Goal: Transaction & Acquisition: Purchase product/service

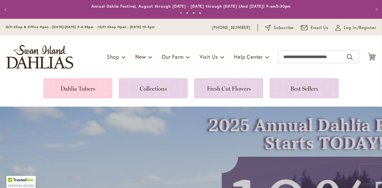
click at [78, 90] on link at bounding box center [77, 88] width 69 height 20
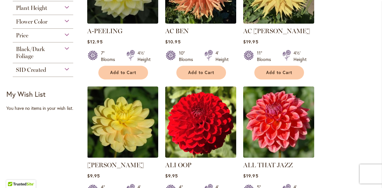
scroll to position [221, 0]
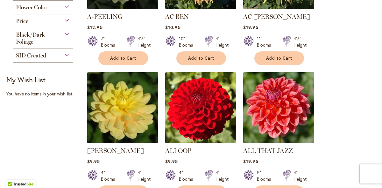
click at [118, 103] on img at bounding box center [123, 107] width 75 height 75
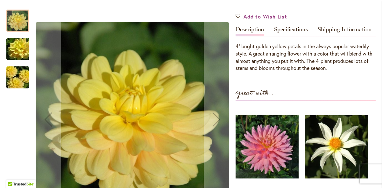
scroll to position [192, 0]
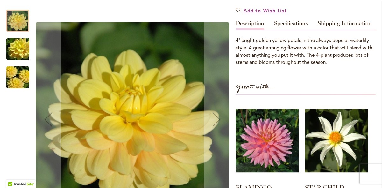
click at [21, 76] on img "AHOY MATEY" at bounding box center [18, 77] width 46 height 31
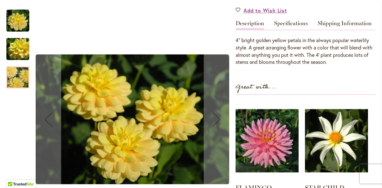
click at [17, 51] on img "AHOY MATEY" at bounding box center [18, 49] width 46 height 31
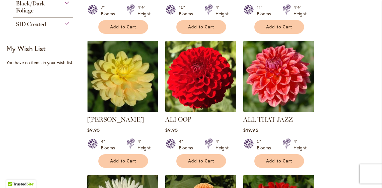
scroll to position [256, 0]
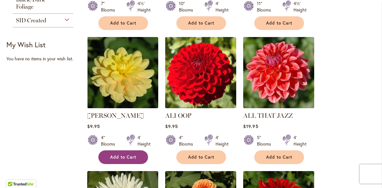
click at [122, 154] on span "Add to Cart" at bounding box center [123, 156] width 26 height 5
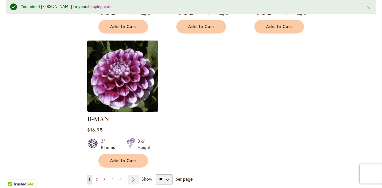
scroll to position [815, 0]
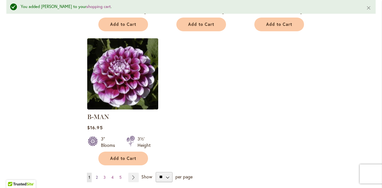
click at [98, 172] on link "Page 2" at bounding box center [96, 177] width 5 height 10
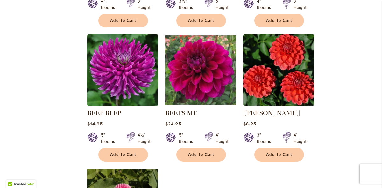
scroll to position [661, 0]
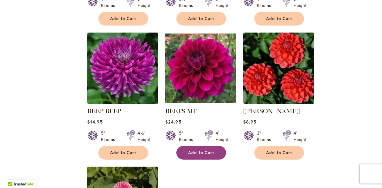
click at [191, 153] on span "Add to Cart" at bounding box center [201, 152] width 26 height 5
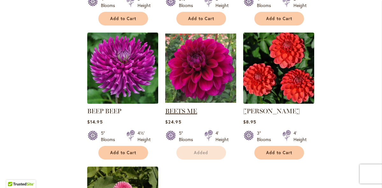
click at [182, 109] on link "BEETS ME" at bounding box center [181, 111] width 32 height 8
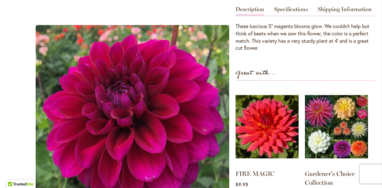
scroll to position [207, 0]
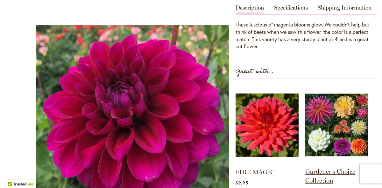
click at [322, 173] on link "Gardener's Choice Collection" at bounding box center [330, 175] width 50 height 17
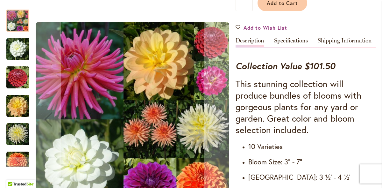
scroll to position [195, 0]
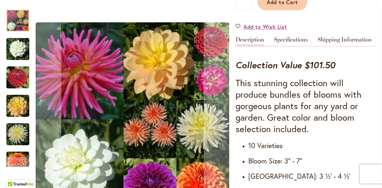
click at [18, 46] on img "BRIDE TO BE" at bounding box center [17, 49] width 23 height 23
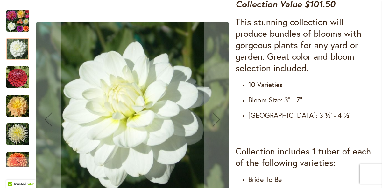
scroll to position [261, 0]
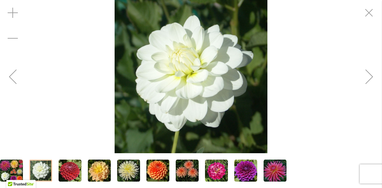
click at [14, 75] on div "Previous" at bounding box center [12, 76] width 25 height 25
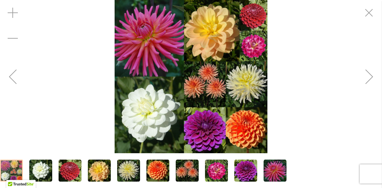
click at [40, 173] on img "BRIDE TO BE" at bounding box center [40, 170] width 23 height 23
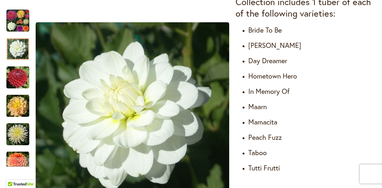
scroll to position [403, 0]
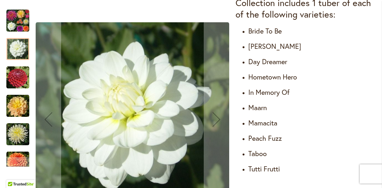
click at [17, 76] on img "CORNEL" at bounding box center [17, 77] width 23 height 23
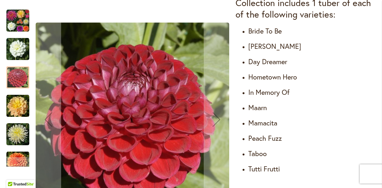
click at [17, 108] on img "DAY DREAMER" at bounding box center [17, 105] width 23 height 23
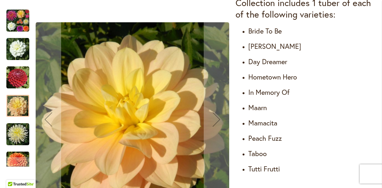
click at [17, 141] on img "IN MEMORY OF" at bounding box center [17, 134] width 23 height 23
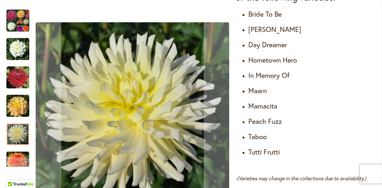
scroll to position [422, 0]
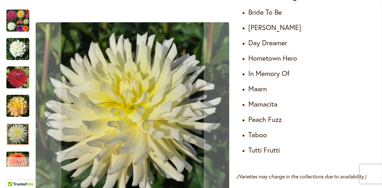
click at [20, 160] on div "Next" at bounding box center [18, 162] width 10 height 10
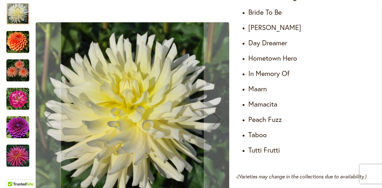
click at [18, 74] on img "PEACH FUZZ" at bounding box center [17, 70] width 23 height 23
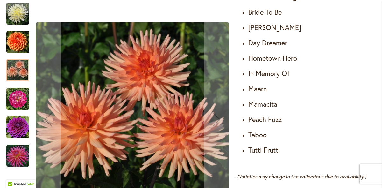
click at [17, 100] on img "MAMACITA" at bounding box center [17, 98] width 23 height 23
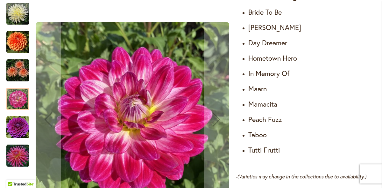
click at [14, 132] on img "TABOO" at bounding box center [17, 127] width 23 height 23
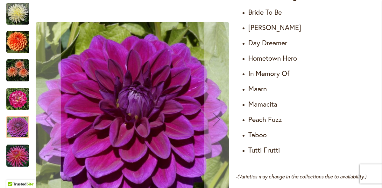
click at [18, 157] on img "TUTTI FRUTTI" at bounding box center [17, 155] width 23 height 23
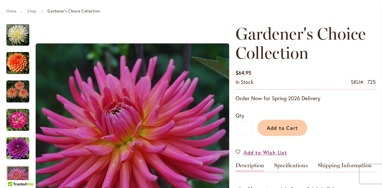
scroll to position [69, 0]
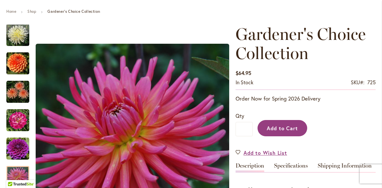
click at [291, 126] on span "Add to Cart" at bounding box center [283, 128] width 32 height 7
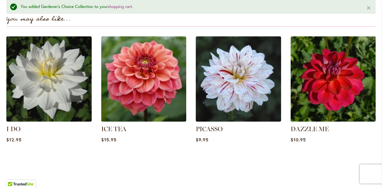
scroll to position [824, 0]
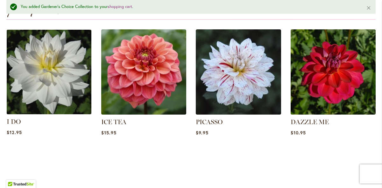
click at [39, 81] on img at bounding box center [48, 71] width 89 height 89
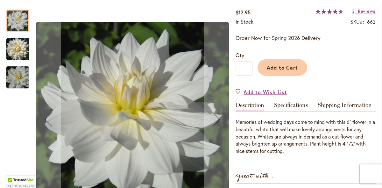
scroll to position [114, 0]
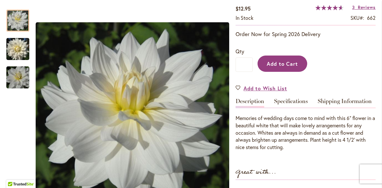
click at [286, 64] on span "Add to Cart" at bounding box center [283, 63] width 32 height 7
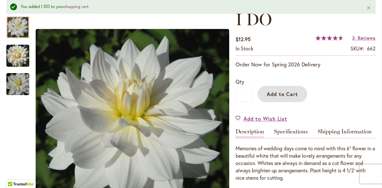
scroll to position [96, 0]
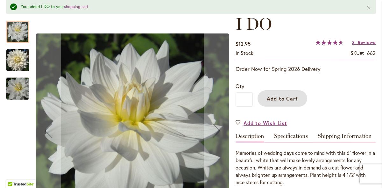
click at [24, 60] on img "I DO" at bounding box center [17, 60] width 23 height 25
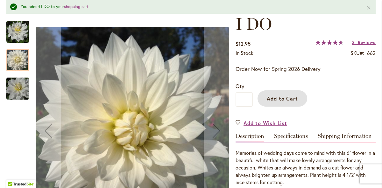
click at [22, 86] on img "I DO" at bounding box center [18, 88] width 46 height 31
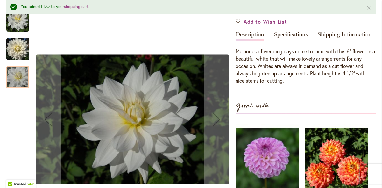
scroll to position [194, 0]
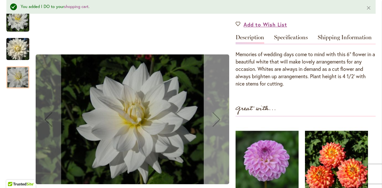
click at [217, 118] on div "Next" at bounding box center [216, 118] width 25 height 25
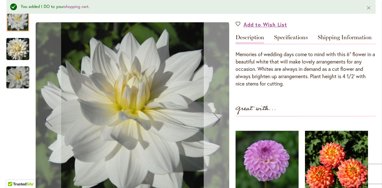
click at [217, 118] on div "Next" at bounding box center [216, 118] width 25 height 25
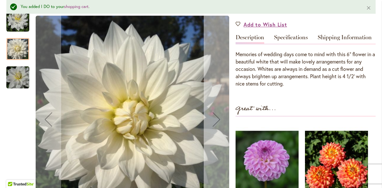
click at [217, 118] on div "Next" at bounding box center [216, 118] width 25 height 25
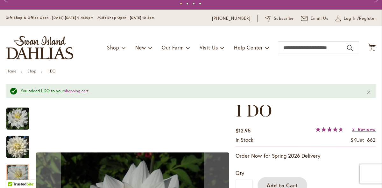
scroll to position [0, 0]
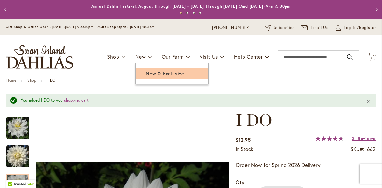
click at [149, 72] on span "New & Exclusive" at bounding box center [165, 73] width 39 height 6
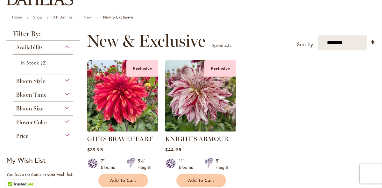
scroll to position [61, 0]
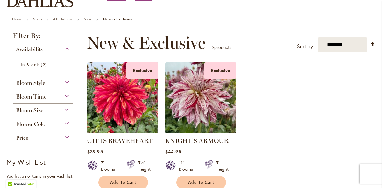
click at [66, 109] on div "Bloom Size" at bounding box center [43, 109] width 61 height 10
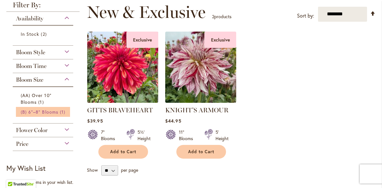
scroll to position [95, 0]
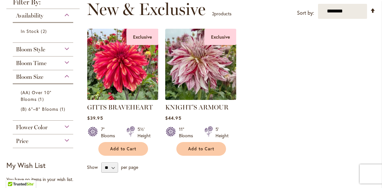
click at [65, 47] on div "Bloom Style" at bounding box center [43, 48] width 61 height 10
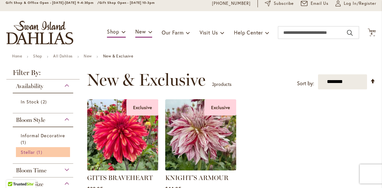
scroll to position [23, 0]
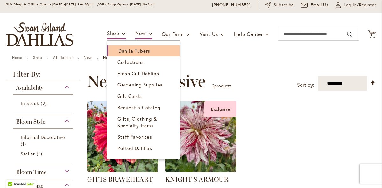
click at [124, 51] on span "Dahlia Tubers" at bounding box center [134, 50] width 32 height 6
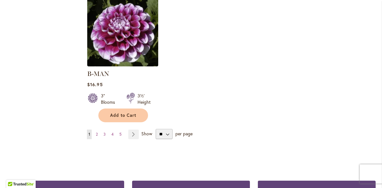
scroll to position [844, 0]
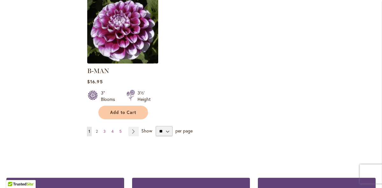
click at [97, 129] on span "2" at bounding box center [97, 131] width 2 height 5
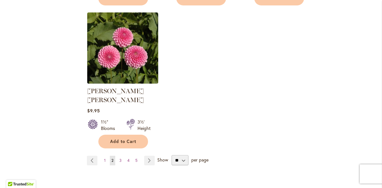
scroll to position [821, 0]
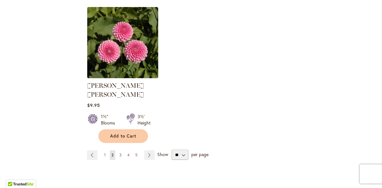
click at [119, 150] on link "Page 3" at bounding box center [120, 155] width 5 height 10
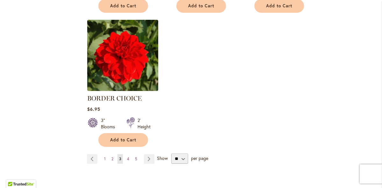
scroll to position [812, 0]
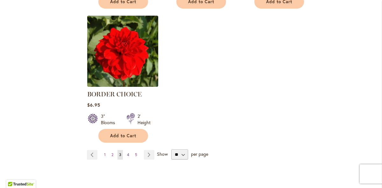
click at [128, 153] on span "4" at bounding box center [128, 154] width 2 height 5
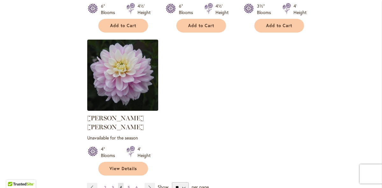
scroll to position [803, 0]
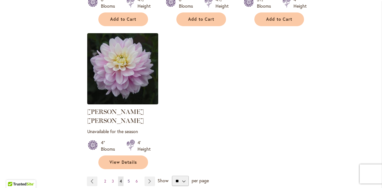
click at [130, 178] on span "5" at bounding box center [129, 180] width 2 height 5
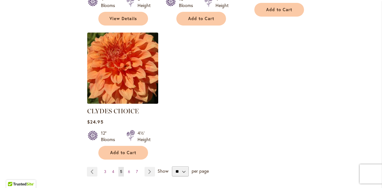
scroll to position [814, 0]
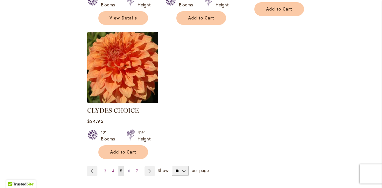
click at [130, 168] on span "6" at bounding box center [129, 170] width 2 height 5
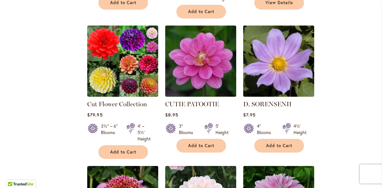
scroll to position [556, 0]
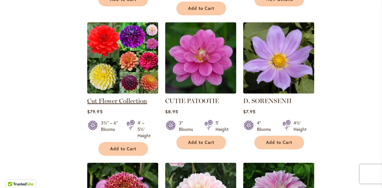
click at [117, 97] on link "Cut Flower Collection" at bounding box center [117, 101] width 60 height 8
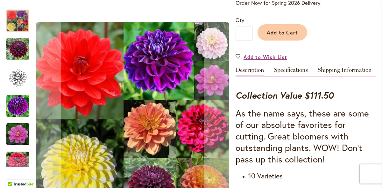
scroll to position [161, 0]
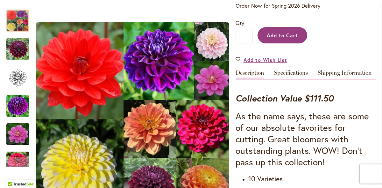
click at [282, 36] on span "Add to Cart" at bounding box center [283, 35] width 32 height 7
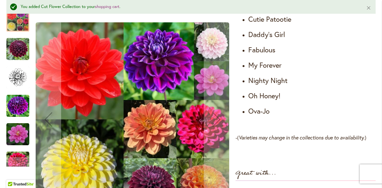
scroll to position [480, 0]
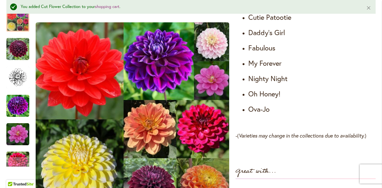
click at [246, 126] on p "Detailed Product Info" at bounding box center [306, 124] width 140 height 7
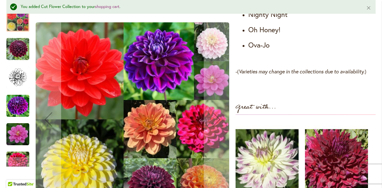
scroll to position [538, 0]
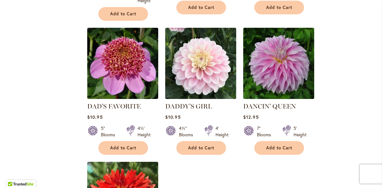
scroll to position [693, 0]
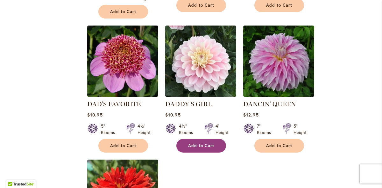
click at [208, 143] on span "Add to Cart" at bounding box center [201, 145] width 26 height 5
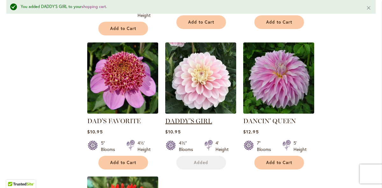
scroll to position [709, 0]
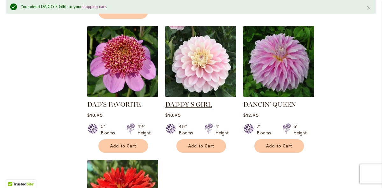
click at [192, 100] on link "DADDY'S GIRL" at bounding box center [188, 104] width 47 height 8
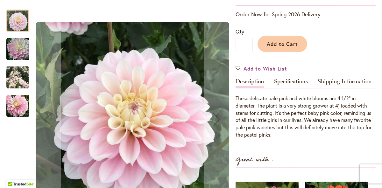
scroll to position [133, 0]
click at [19, 76] on img "DADDY'S GIRL" at bounding box center [17, 77] width 23 height 23
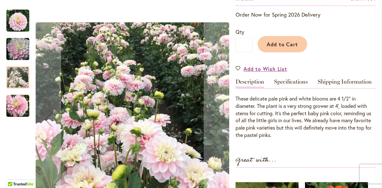
click at [22, 103] on img "DADDY'S GIRL" at bounding box center [17, 105] width 23 height 23
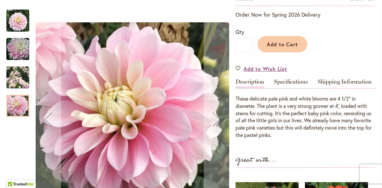
click at [20, 73] on img "DADDY'S GIRL" at bounding box center [17, 77] width 23 height 23
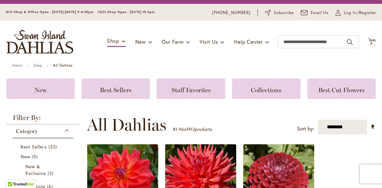
scroll to position [1, 0]
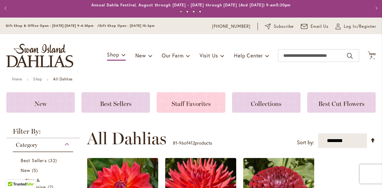
click at [189, 98] on div "Staff Favorites" at bounding box center [191, 102] width 68 height 20
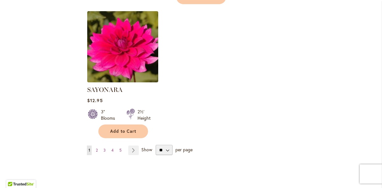
scroll to position [799, 0]
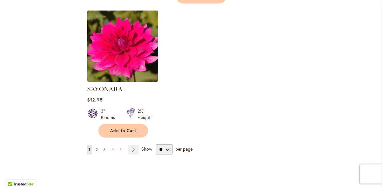
click at [96, 147] on span "2" at bounding box center [97, 149] width 2 height 5
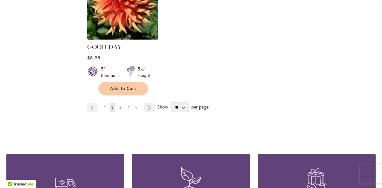
scroll to position [842, 0]
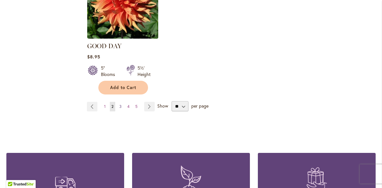
click at [120, 104] on span "3" at bounding box center [120, 106] width 2 height 5
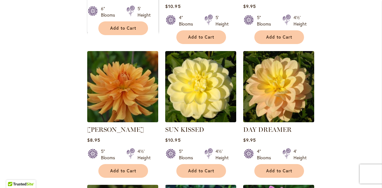
scroll to position [486, 0]
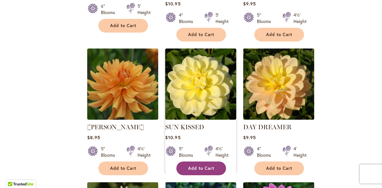
click at [198, 165] on span "Add to Cart" at bounding box center [201, 167] width 26 height 5
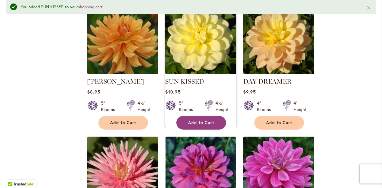
scroll to position [540, 0]
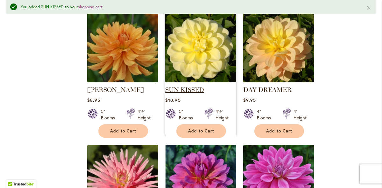
click at [192, 86] on link "SUN KISSED" at bounding box center [184, 90] width 39 height 8
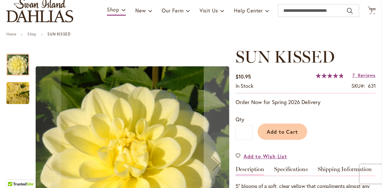
scroll to position [46, 0]
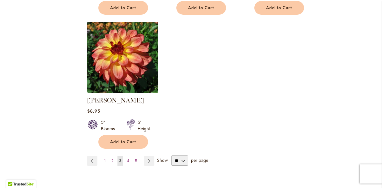
scroll to position [781, 0]
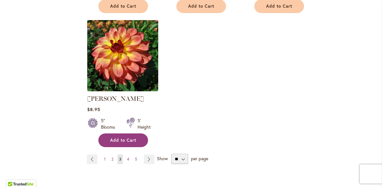
click at [125, 137] on span "Add to Cart" at bounding box center [123, 139] width 26 height 5
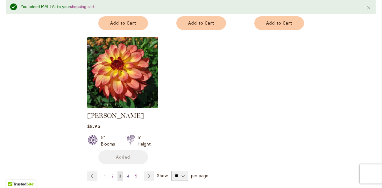
scroll to position [797, 0]
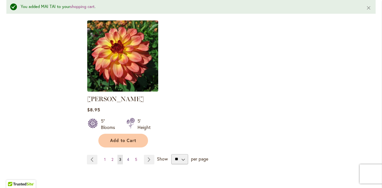
click at [129, 157] on span "4" at bounding box center [128, 159] width 2 height 5
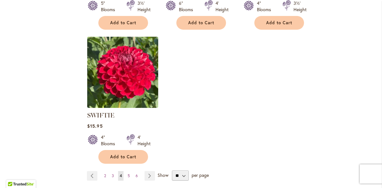
scroll to position [770, 0]
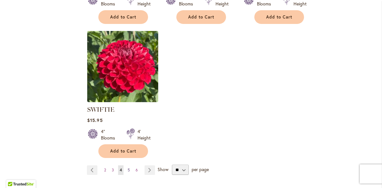
click at [129, 167] on span "5" at bounding box center [129, 169] width 2 height 5
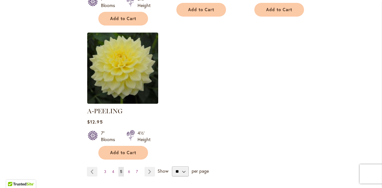
scroll to position [783, 0]
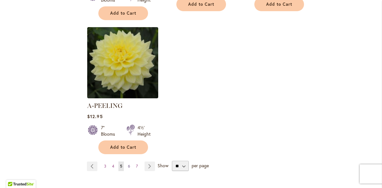
click at [129, 163] on span "6" at bounding box center [129, 165] width 2 height 5
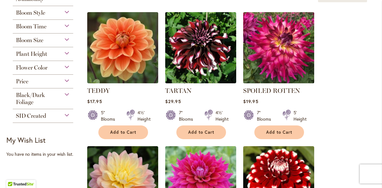
scroll to position [111, 0]
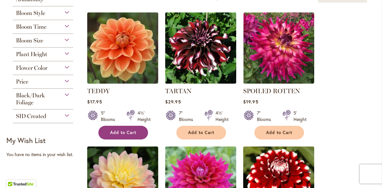
click at [125, 130] on span "Add to Cart" at bounding box center [123, 132] width 26 height 5
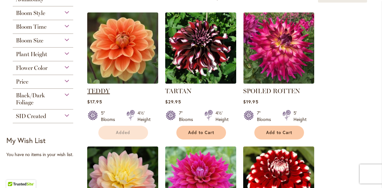
click at [96, 88] on link "TEDDY" at bounding box center [98, 91] width 23 height 8
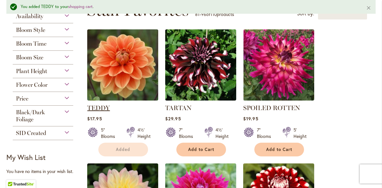
scroll to position [127, 0]
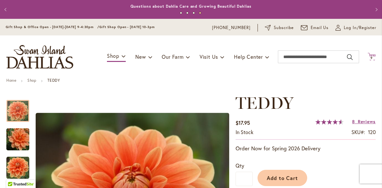
click at [373, 57] on span "9 9 items" at bounding box center [372, 57] width 6 height 3
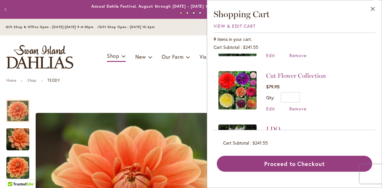
scroll to position [202, 0]
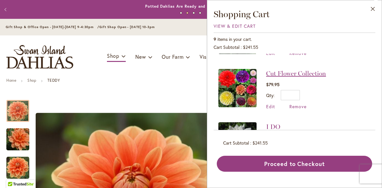
click at [295, 71] on link "Cut Flower Collection" at bounding box center [296, 73] width 60 height 8
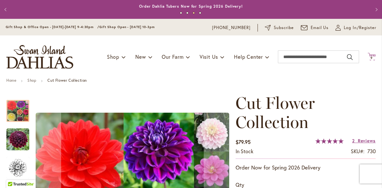
click at [372, 56] on icon "Cart .cls-1 { fill: #231f20; }" at bounding box center [372, 57] width 8 height 8
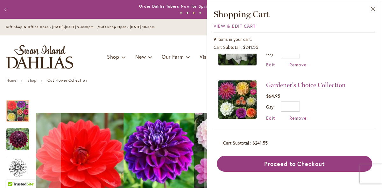
scroll to position [303, 0]
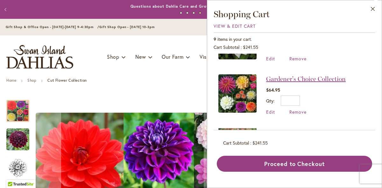
click at [299, 75] on link "Gardener's Choice Collection" at bounding box center [306, 79] width 80 height 8
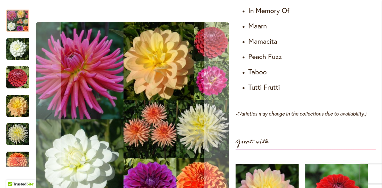
scroll to position [485, 0]
click at [16, 127] on img "IN MEMORY OF" at bounding box center [17, 134] width 23 height 23
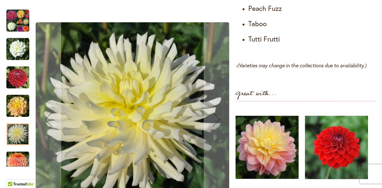
scroll to position [533, 0]
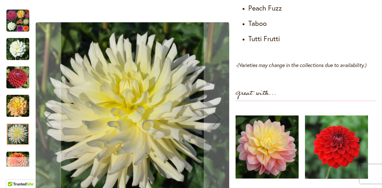
click at [19, 161] on div "Next" at bounding box center [18, 162] width 10 height 10
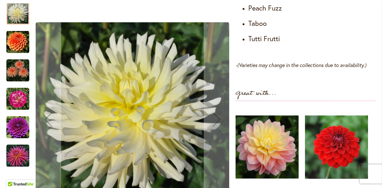
click at [17, 127] on img "TABOO" at bounding box center [17, 127] width 23 height 23
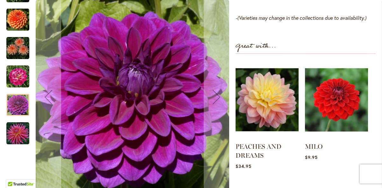
scroll to position [579, 0]
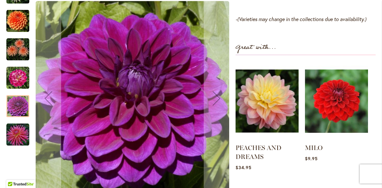
click at [16, 136] on img "TUTTI FRUTTI" at bounding box center [17, 134] width 23 height 23
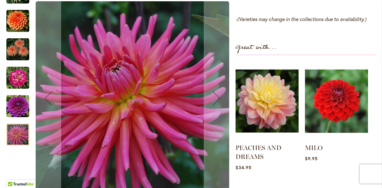
click at [21, 107] on img "TABOO" at bounding box center [17, 106] width 23 height 23
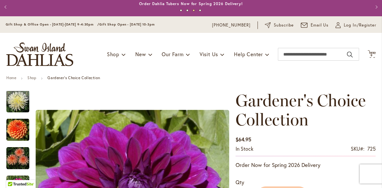
scroll to position [0, 0]
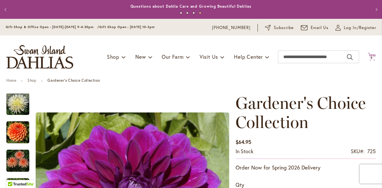
click at [370, 58] on span "9 9 items" at bounding box center [372, 57] width 6 height 3
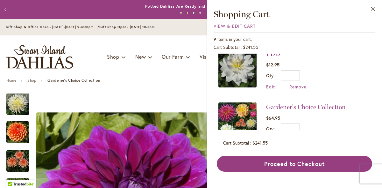
scroll to position [262, 0]
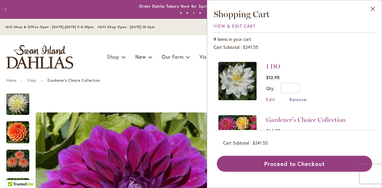
click at [296, 97] on span "Remove" at bounding box center [297, 99] width 17 height 6
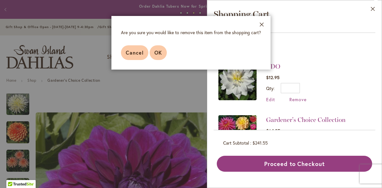
click at [159, 53] on span "OK" at bounding box center [158, 52] width 8 height 7
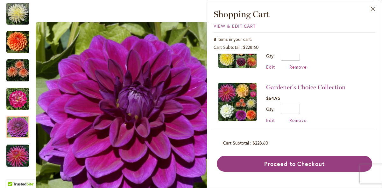
scroll to position [244, 0]
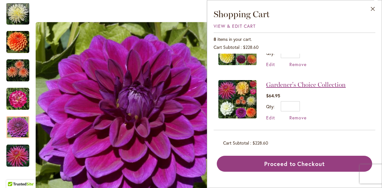
click at [316, 82] on link "Gardener's Choice Collection" at bounding box center [306, 85] width 80 height 8
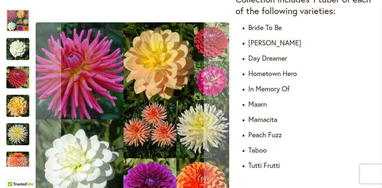
scroll to position [407, 0]
click at [19, 78] on img "CORNEL" at bounding box center [17, 77] width 23 height 23
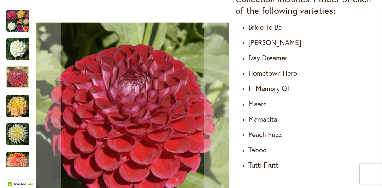
click at [15, 108] on img "DAY DREAMER" at bounding box center [17, 105] width 23 height 23
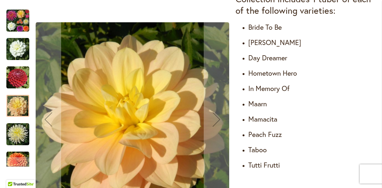
click at [17, 138] on img "IN MEMORY OF" at bounding box center [17, 134] width 23 height 23
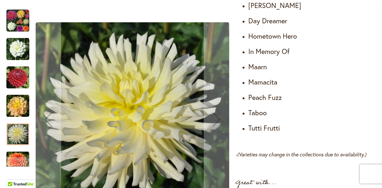
scroll to position [446, 0]
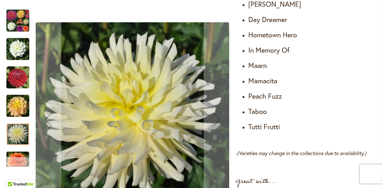
click at [19, 160] on div "Next" at bounding box center [18, 162] width 10 height 10
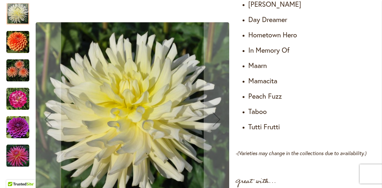
click at [19, 72] on img "PEACH FUZZ" at bounding box center [17, 70] width 23 height 23
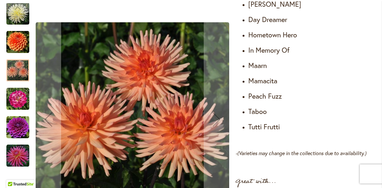
click at [19, 100] on img "MAMACITA" at bounding box center [17, 98] width 23 height 23
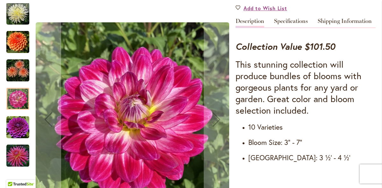
scroll to position [0, 0]
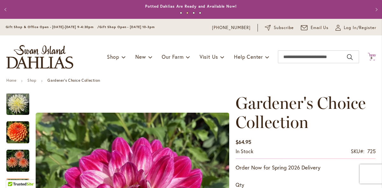
click at [371, 56] on icon at bounding box center [372, 57] width 8 height 8
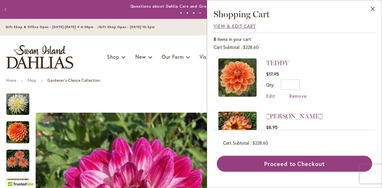
click at [243, 27] on span "View & Edit Cart" at bounding box center [235, 26] width 42 height 6
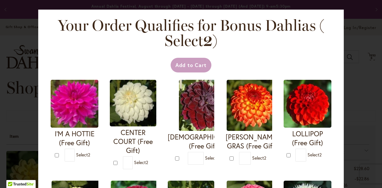
click at [28, 42] on div "Your Order Qualifies for Bonus Dahlias ( Select 2 ) Add to Cart I'M A HOTTIE (F…" at bounding box center [191, 94] width 382 height 188
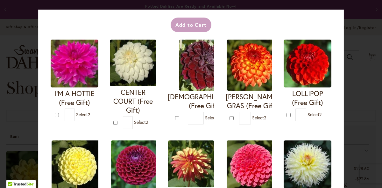
scroll to position [39, 0]
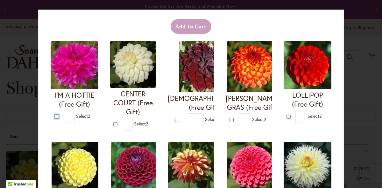
type input "*"
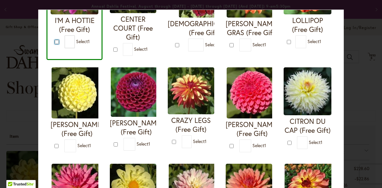
scroll to position [114, 0]
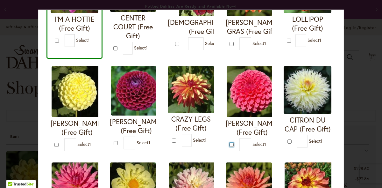
type input "*"
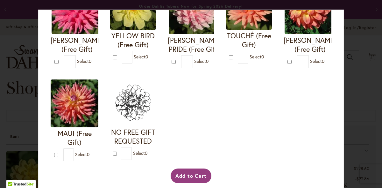
scroll to position [310, 0]
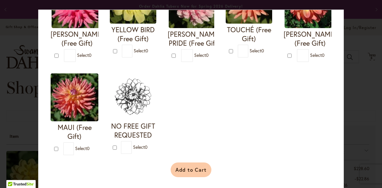
click at [188, 170] on button "Add to Cart" at bounding box center [191, 169] width 41 height 15
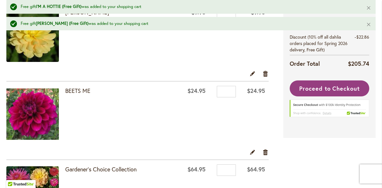
scroll to position [159, 0]
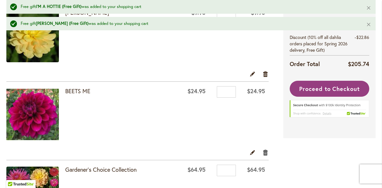
click at [265, 150] on link "Remove item" at bounding box center [266, 151] width 6 height 7
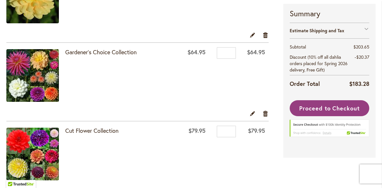
scroll to position [161, 0]
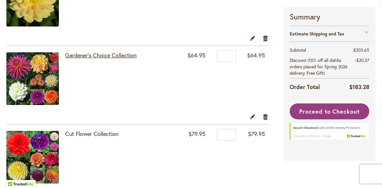
click at [111, 55] on link "Gardener's Choice Collection" at bounding box center [100, 55] width 71 height 8
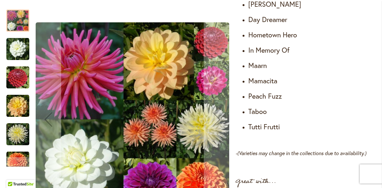
scroll to position [447, 0]
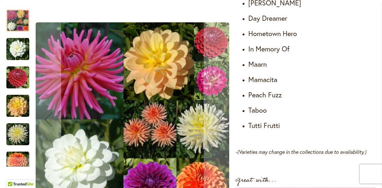
click at [18, 126] on img "IN MEMORY OF" at bounding box center [17, 134] width 23 height 23
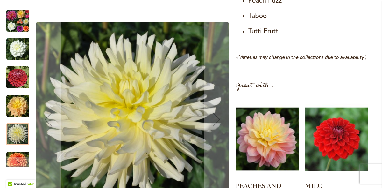
scroll to position [546, 0]
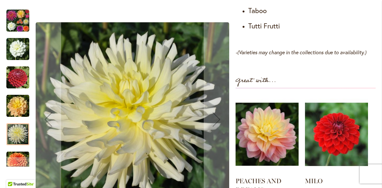
drag, startPoint x: 15, startPoint y: 137, endPoint x: 18, endPoint y: 113, distance: 24.1
click at [18, 112] on div at bounding box center [17, 144] width 23 height 283
click at [18, 157] on div "Next" at bounding box center [18, 162] width 10 height 10
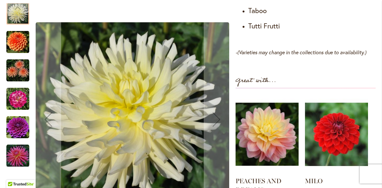
click at [11, 130] on img "TABOO" at bounding box center [17, 127] width 23 height 23
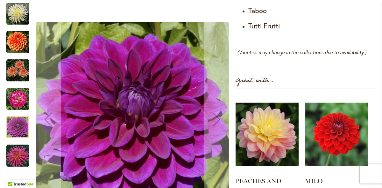
click at [21, 155] on img "TUTTI FRUTTI" at bounding box center [17, 155] width 23 height 23
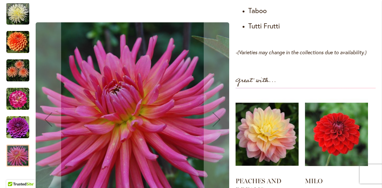
click at [15, 74] on img "PEACH FUZZ" at bounding box center [17, 70] width 23 height 23
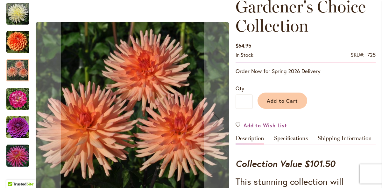
scroll to position [0, 0]
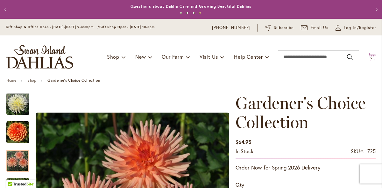
click at [374, 56] on span "9 9 items" at bounding box center [372, 57] width 6 height 3
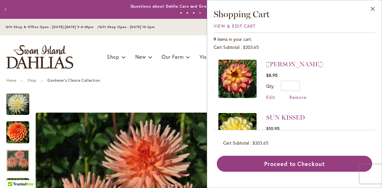
scroll to position [160, 0]
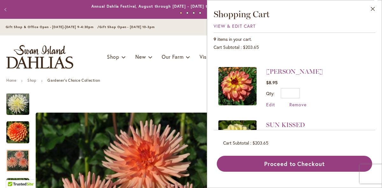
click at [244, 76] on img at bounding box center [237, 86] width 38 height 38
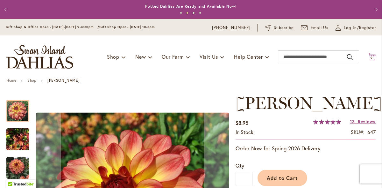
click at [372, 55] on icon at bounding box center [372, 57] width 8 height 8
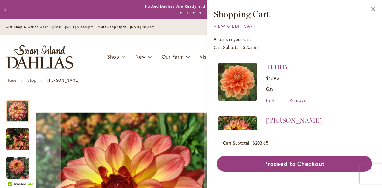
scroll to position [111, 0]
click at [240, 78] on img at bounding box center [237, 81] width 38 height 38
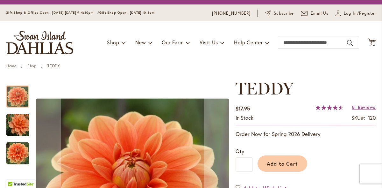
scroll to position [12, 0]
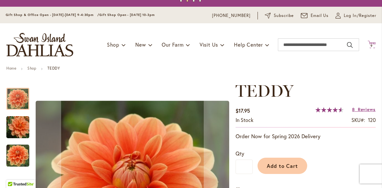
click at [373, 42] on icon at bounding box center [372, 44] width 8 height 8
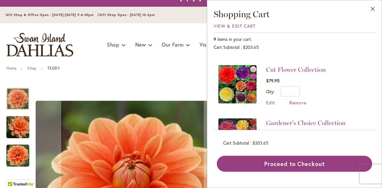
scroll to position [315, 0]
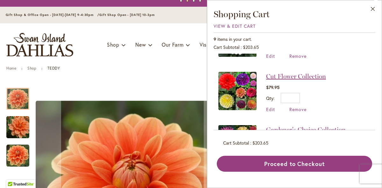
click at [293, 72] on link "Cut Flower Collection" at bounding box center [296, 76] width 60 height 8
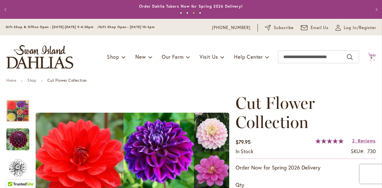
click at [371, 55] on icon "Cart .cls-1 { fill: #231f20; }" at bounding box center [372, 57] width 8 height 8
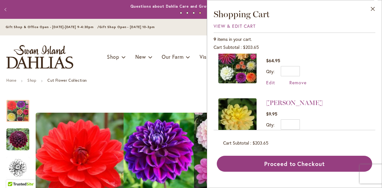
scroll to position [401, 0]
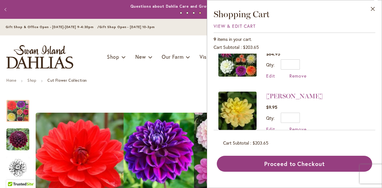
click at [245, 104] on img at bounding box center [237, 110] width 38 height 38
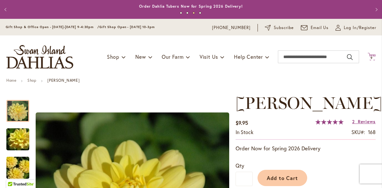
click at [370, 55] on icon "Cart .cls-1 { fill: #231f20; }" at bounding box center [372, 57] width 8 height 8
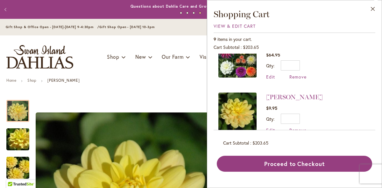
scroll to position [401, 0]
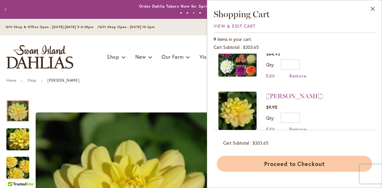
click at [288, 161] on button "Proceed to Checkout" at bounding box center [294, 163] width 155 height 16
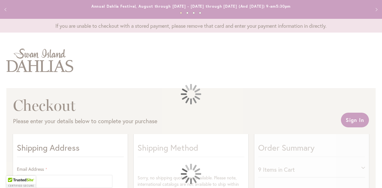
select select "**"
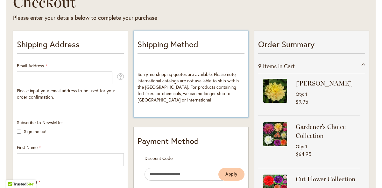
scroll to position [104, 0]
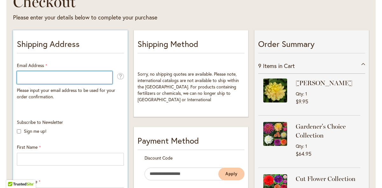
click at [27, 76] on input "Email Address" at bounding box center [65, 77] width 96 height 13
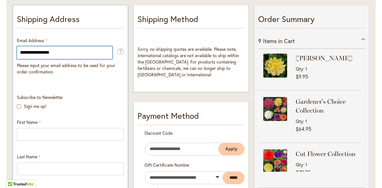
scroll to position [137, 0]
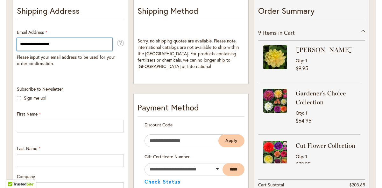
type input "**********"
click at [21, 98] on p "Sign me up!" at bounding box center [70, 98] width 107 height 6
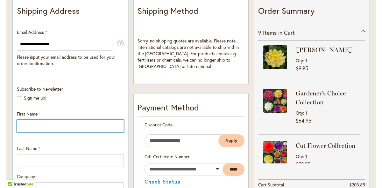
click at [27, 124] on input "First Name" at bounding box center [70, 125] width 107 height 13
type input "********"
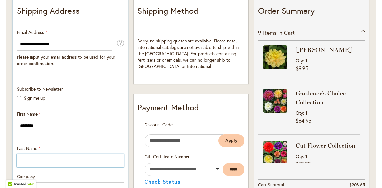
click at [23, 162] on input "Last Name" at bounding box center [70, 160] width 107 height 13
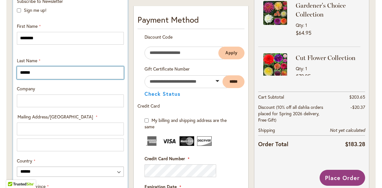
scroll to position [225, 0]
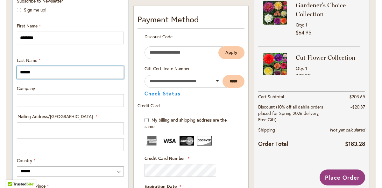
type input "******"
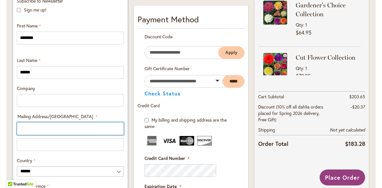
click at [24, 127] on input "Mailing Address/PO BOX: Line 1" at bounding box center [70, 128] width 107 height 13
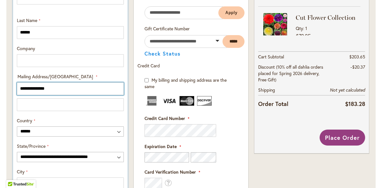
scroll to position [266, 0]
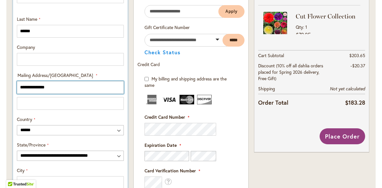
type input "**********"
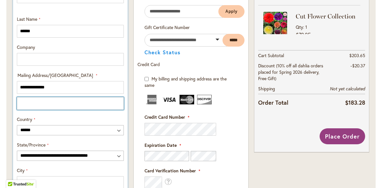
click at [23, 106] on input "Mailing Address/PO BOX: Line 2" at bounding box center [70, 103] width 107 height 13
type input "**********"
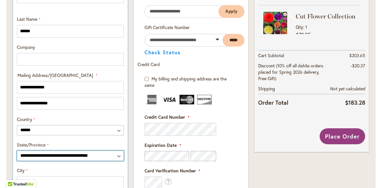
click at [62, 155] on select "**********" at bounding box center [70, 155] width 107 height 10
select select "**"
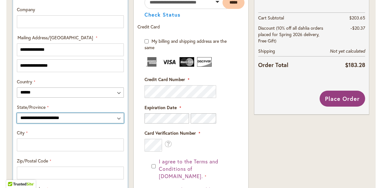
scroll to position [311, 0]
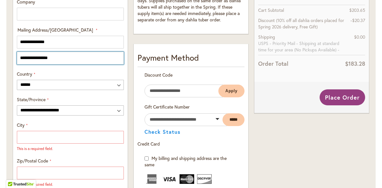
drag, startPoint x: 59, startPoint y: 57, endPoint x: 10, endPoint y: 59, distance: 48.4
click at [10, 59] on div "**********" at bounding box center [70, 123] width 120 height 605
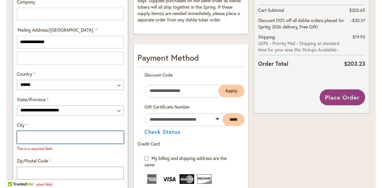
click at [23, 141] on input "City" at bounding box center [70, 137] width 107 height 13
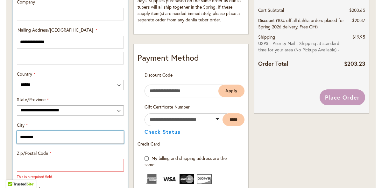
type input "********"
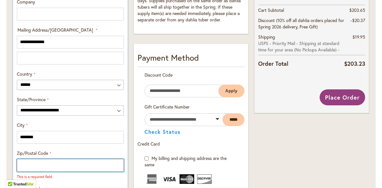
click at [23, 165] on input "Zip/Postal Code" at bounding box center [70, 165] width 107 height 13
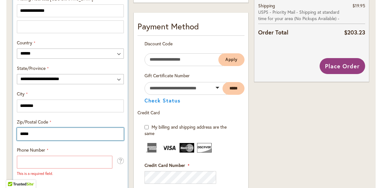
scroll to position [362, 0]
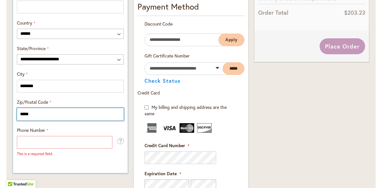
type input "*****"
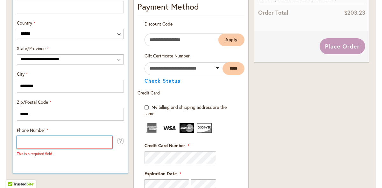
click at [23, 141] on input "Phone Number" at bounding box center [65, 142] width 96 height 13
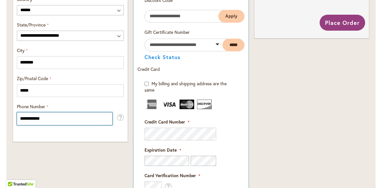
scroll to position [375, 0]
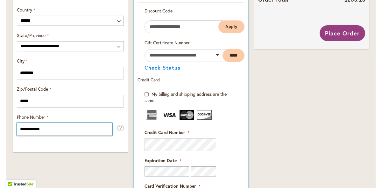
type input "**********"
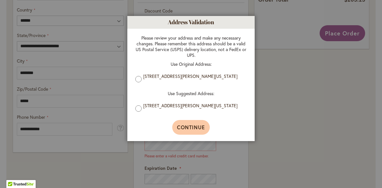
click at [198, 128] on span "Continue" at bounding box center [191, 127] width 28 height 7
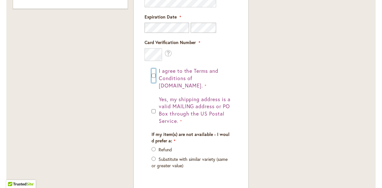
scroll to position [521, 0]
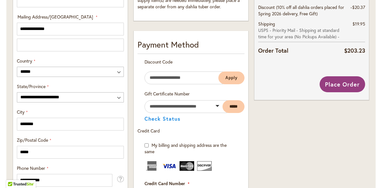
scroll to position [323, 0]
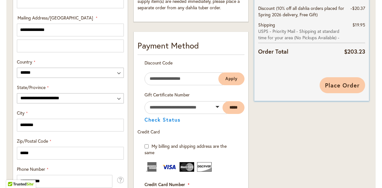
click at [343, 80] on button "Place Order" at bounding box center [343, 85] width 46 height 16
